Goal: Navigation & Orientation: Go to known website

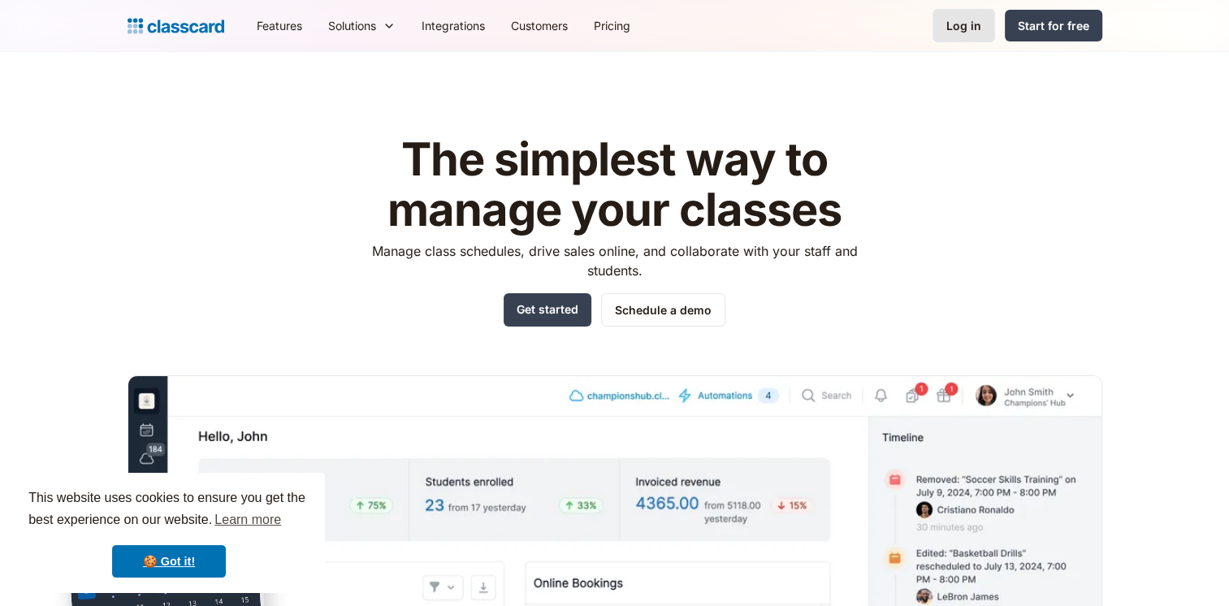
click at [952, 20] on div "Log in" at bounding box center [964, 25] width 35 height 17
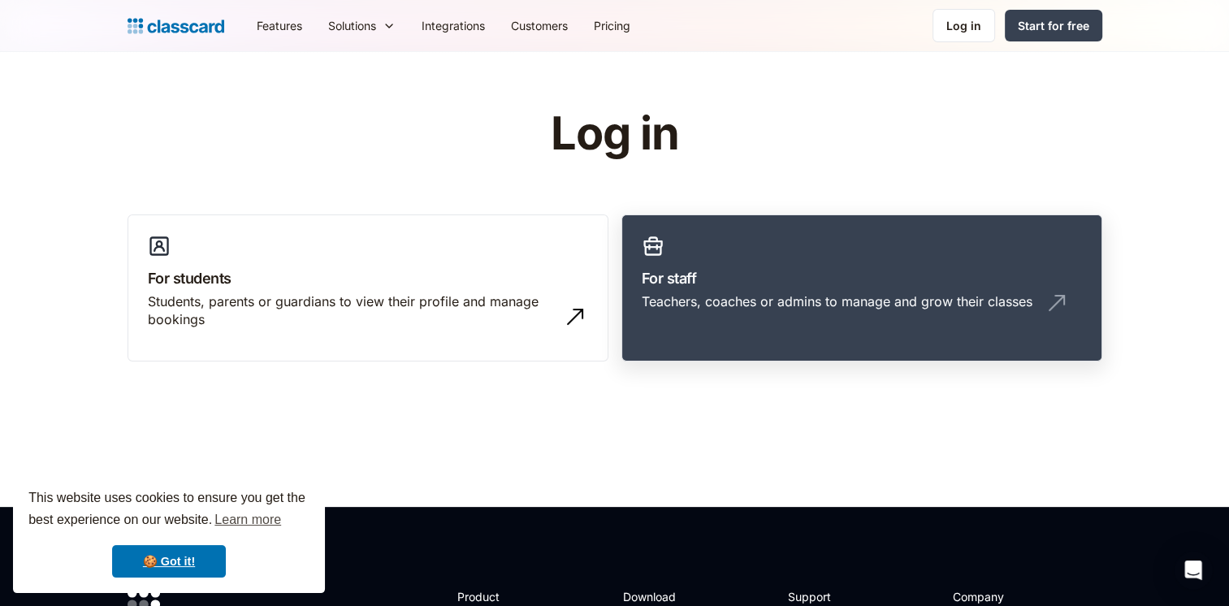
click at [777, 296] on div "Teachers, coaches or admins to manage and grow their classes" at bounding box center [837, 302] width 391 height 18
